Goal: Task Accomplishment & Management: Use online tool/utility

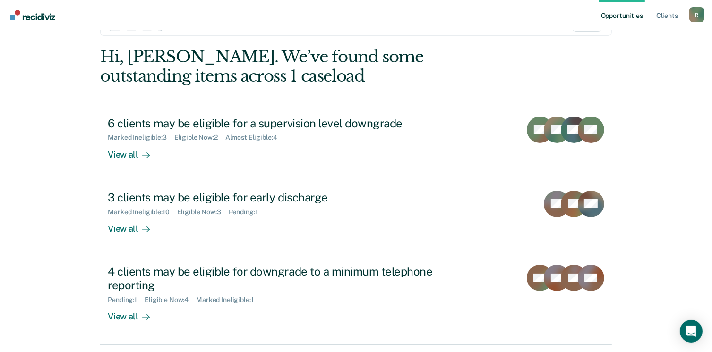
scroll to position [34, 0]
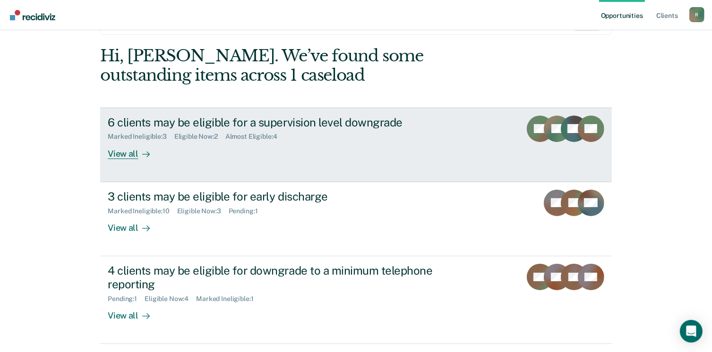
click at [121, 151] on div "View all" at bounding box center [134, 150] width 53 height 18
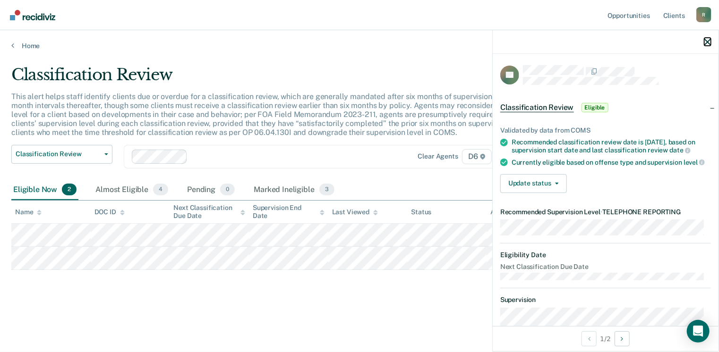
click at [708, 43] on icon "button" at bounding box center [707, 42] width 7 height 7
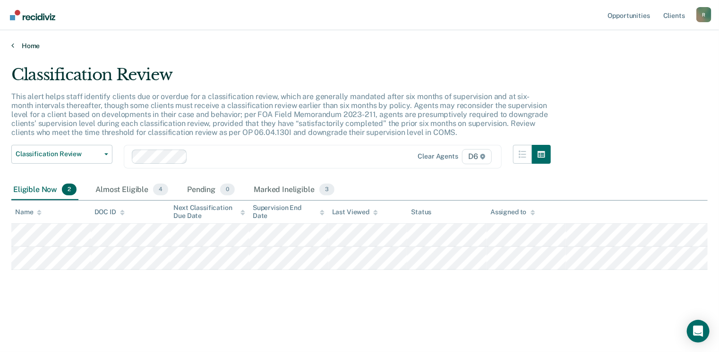
click at [12, 44] on icon at bounding box center [12, 46] width 3 height 8
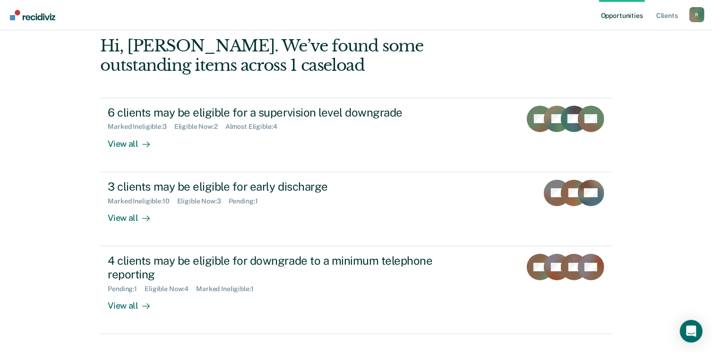
scroll to position [43, 0]
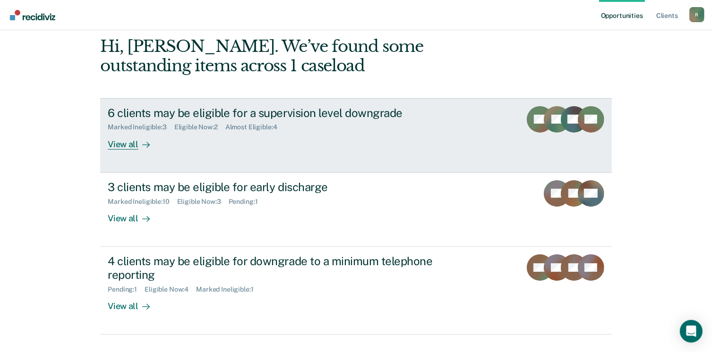
click at [111, 145] on div "View all" at bounding box center [134, 140] width 53 height 18
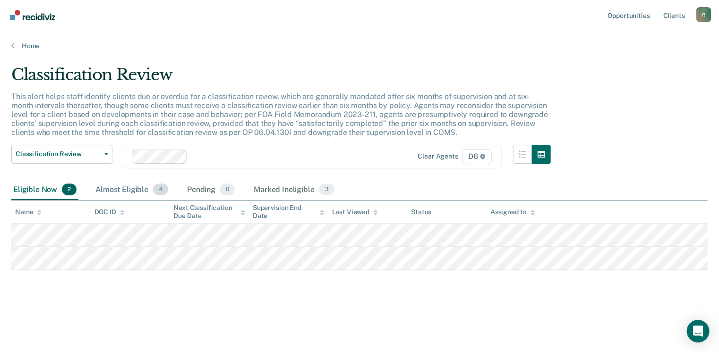
click at [114, 190] on div "Almost Eligible 4" at bounding box center [132, 190] width 77 height 21
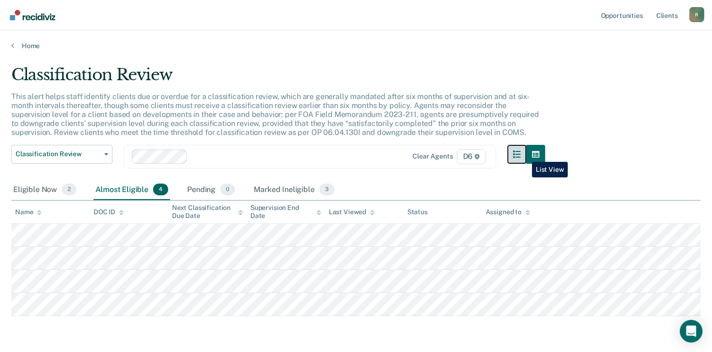
click at [520, 155] on icon "button" at bounding box center [517, 155] width 8 height 8
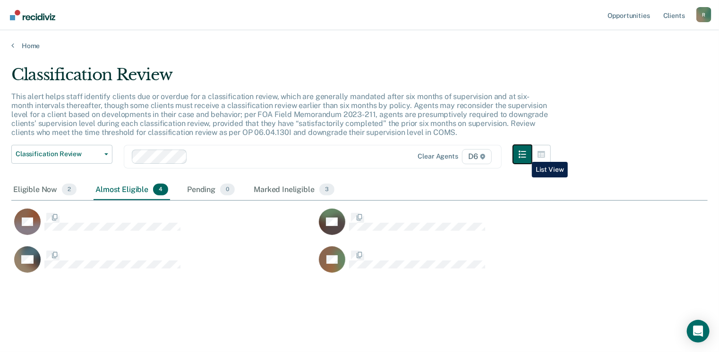
scroll to position [209, 689]
click at [274, 189] on div "Marked Ineligible 3" at bounding box center [294, 190] width 85 height 21
